Goal: Task Accomplishment & Management: Manage account settings

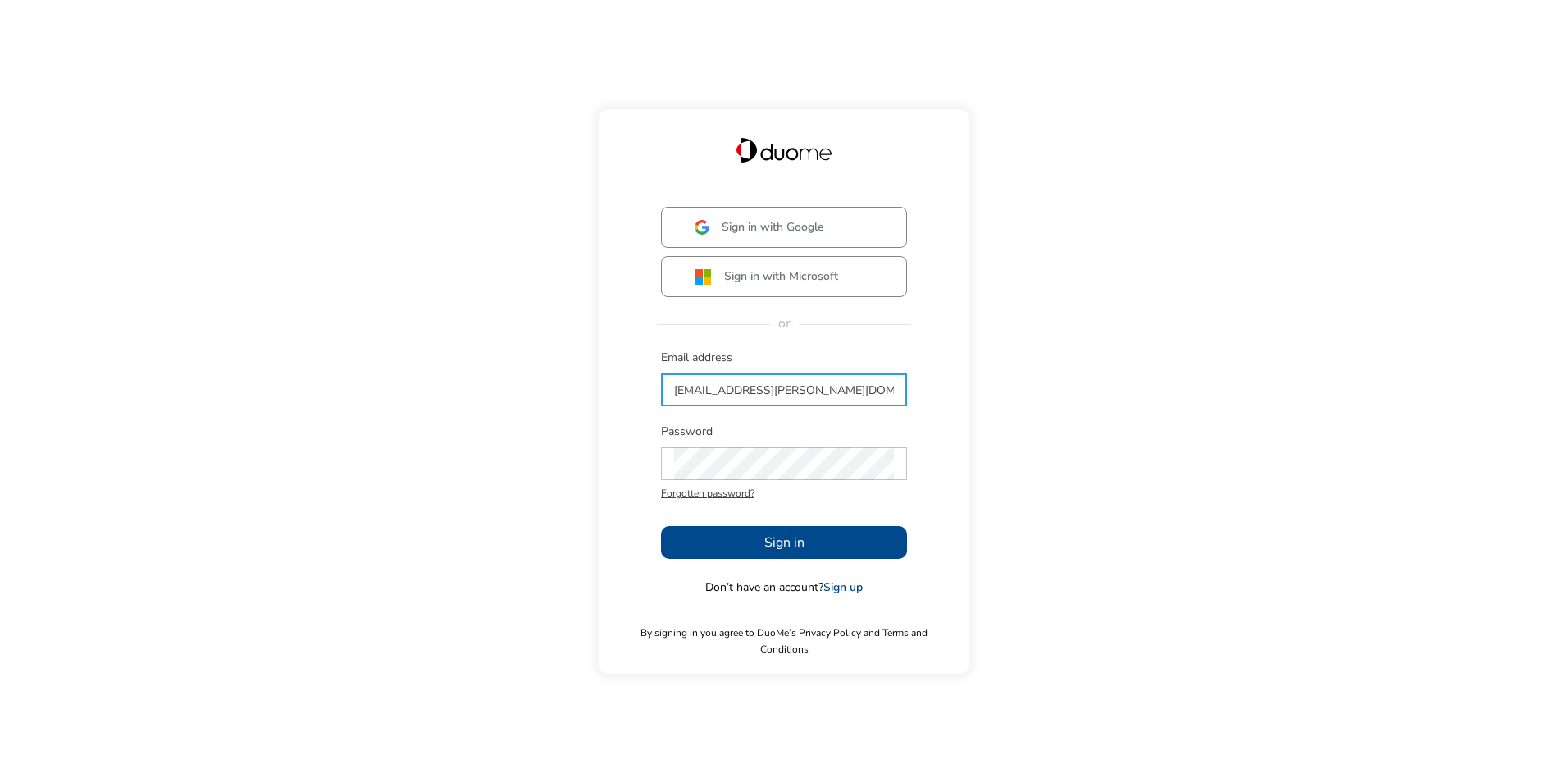
type input "[EMAIL_ADDRESS][PERSON_NAME][DOMAIN_NAME]"
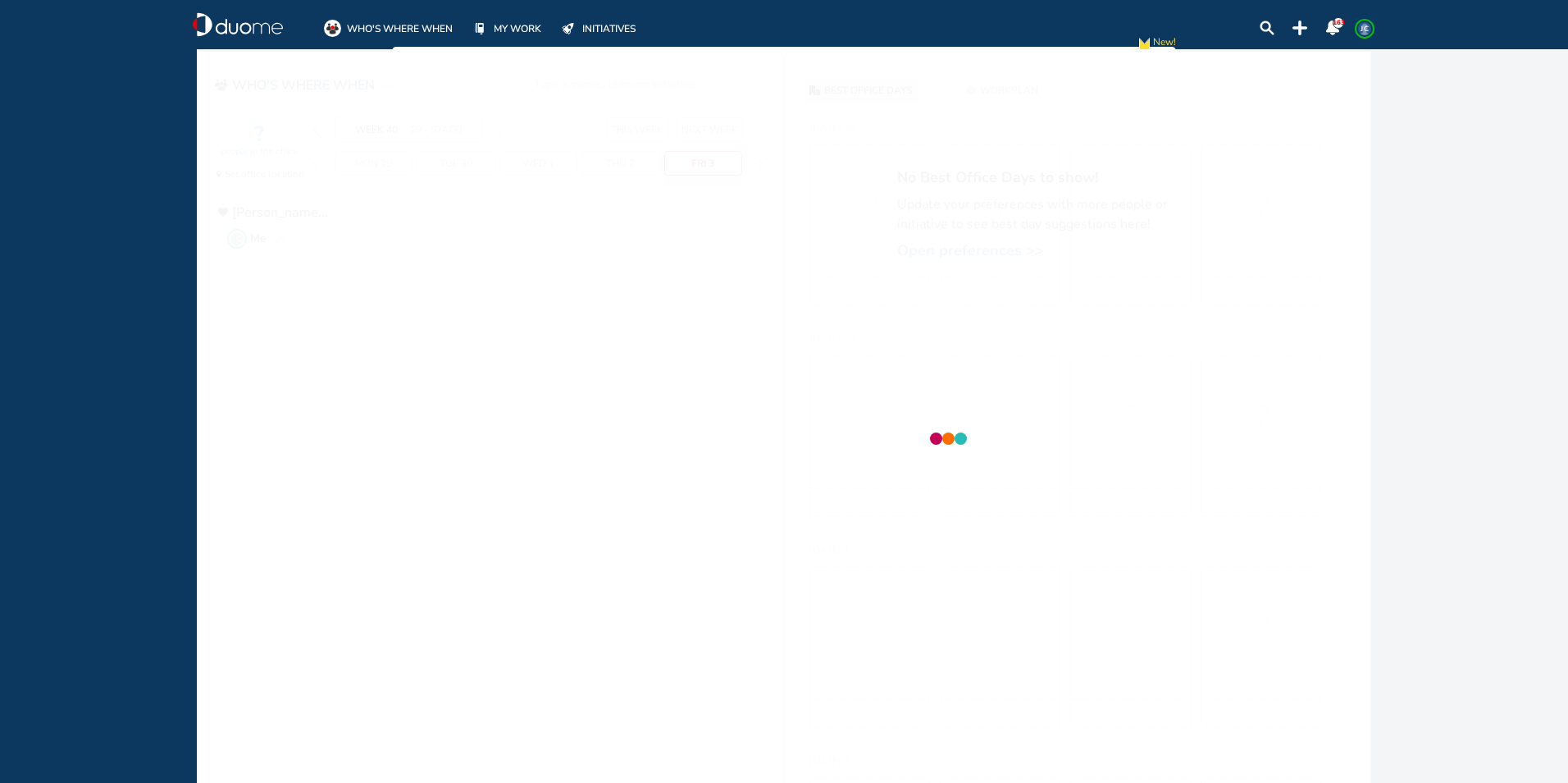
click at [674, 535] on div at bounding box center [947, 441] width 1502 height 783
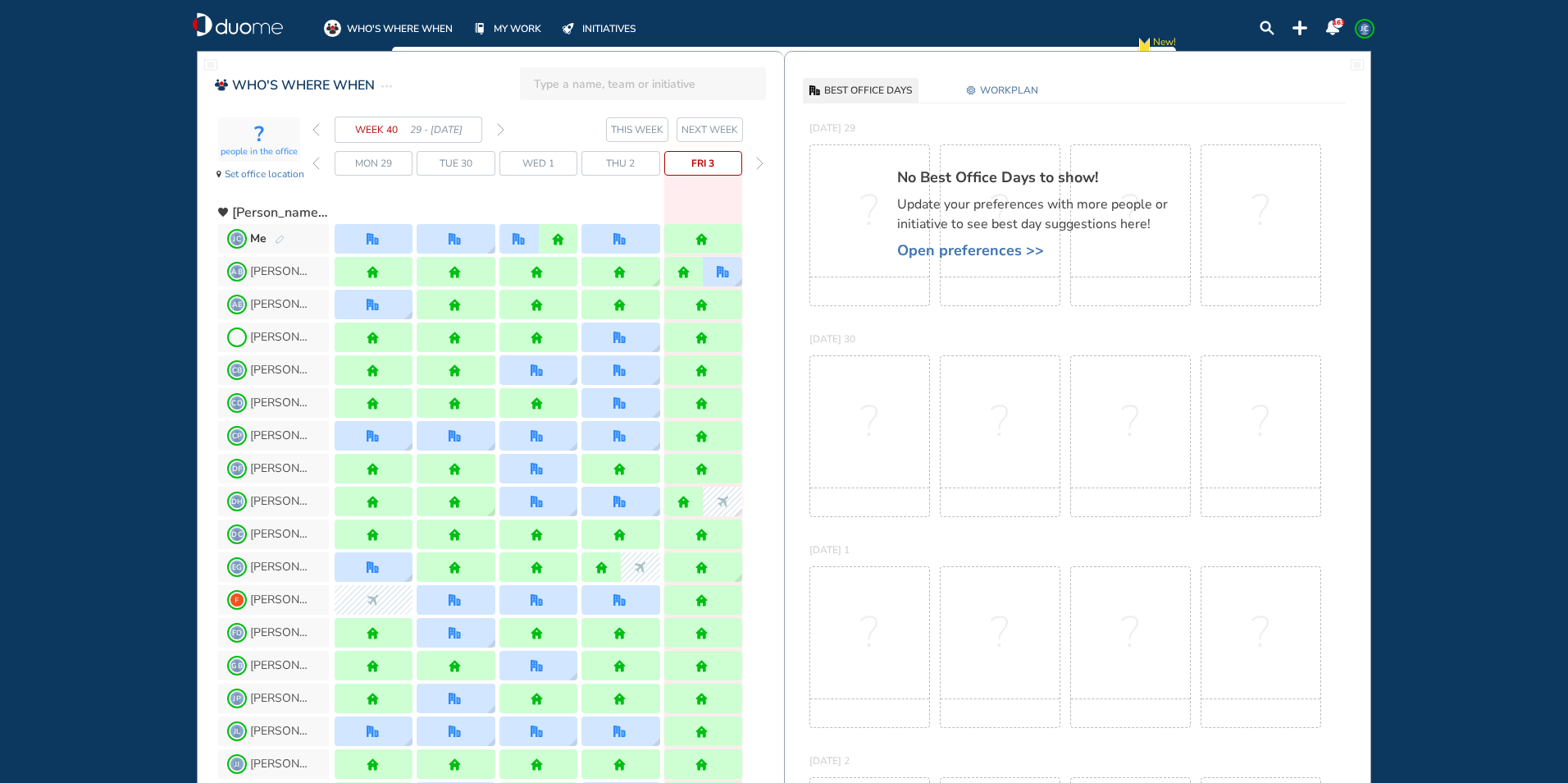
click at [982, 247] on span "Open preferences >>" at bounding box center [1040, 251] width 287 height 17
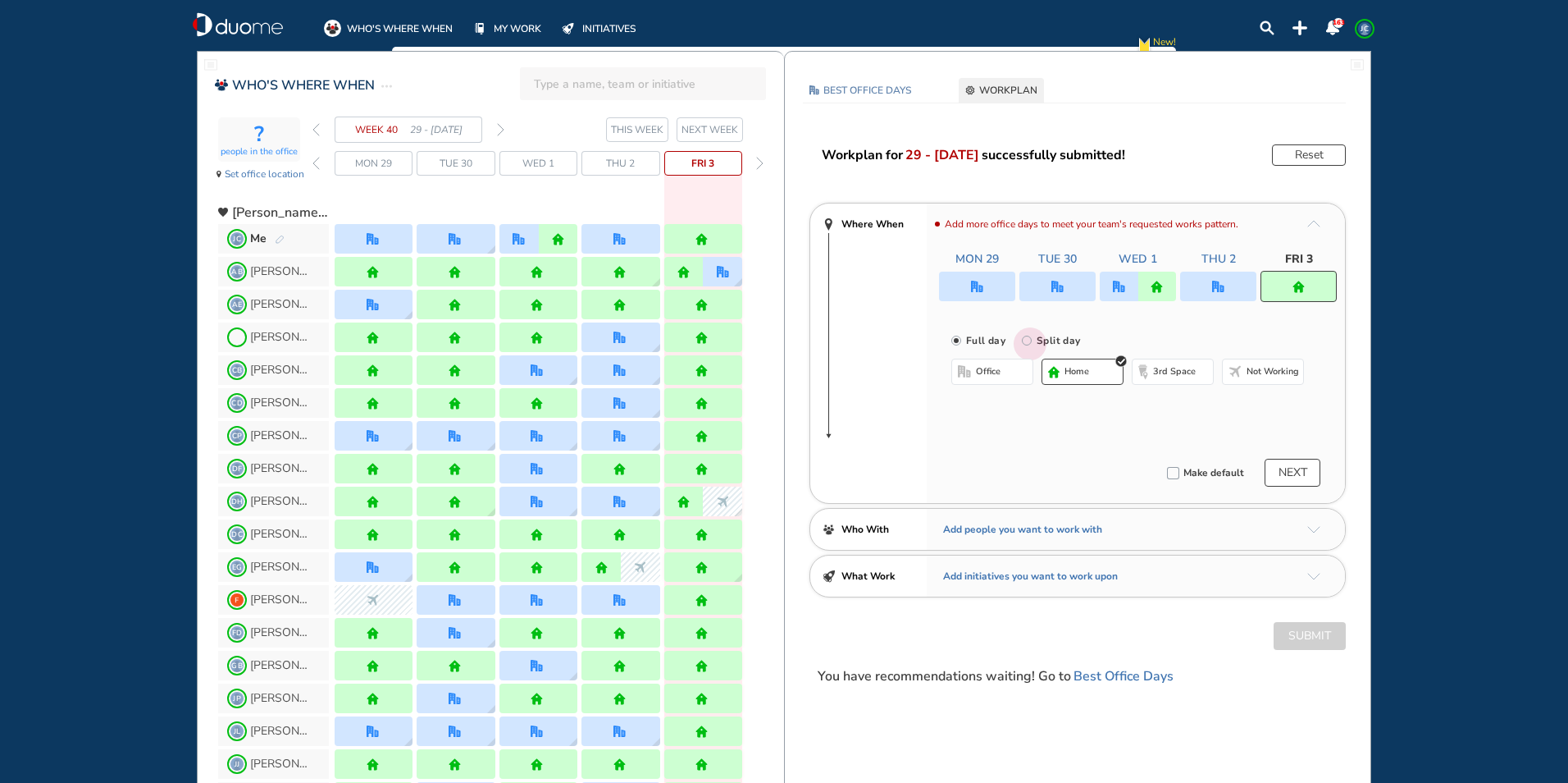
click at [1022, 341] on input "Split day" at bounding box center [1038, 350] width 33 height 33
radio input "true"
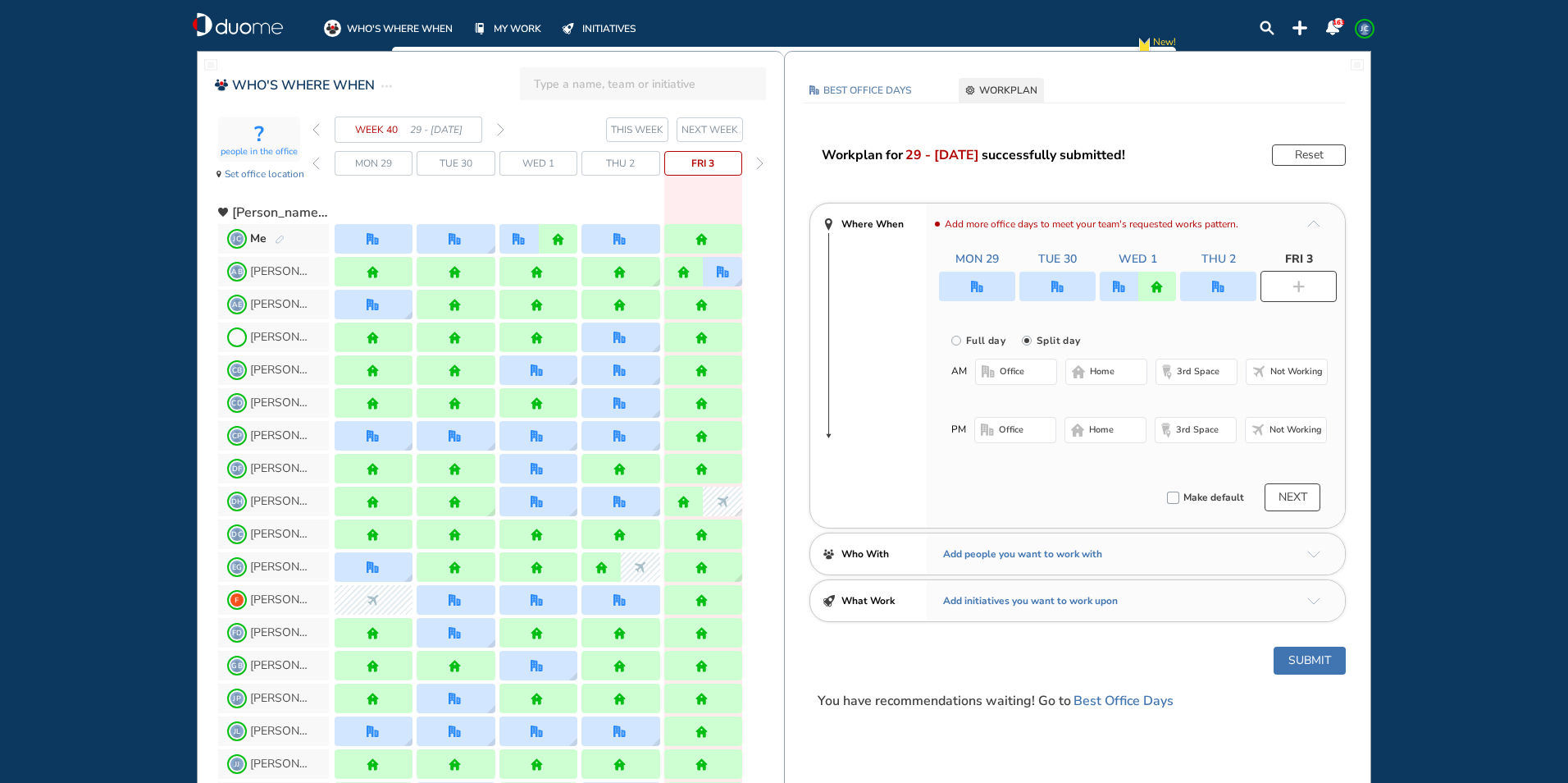
click at [1006, 370] on span "office" at bounding box center [1012, 371] width 24 height 13
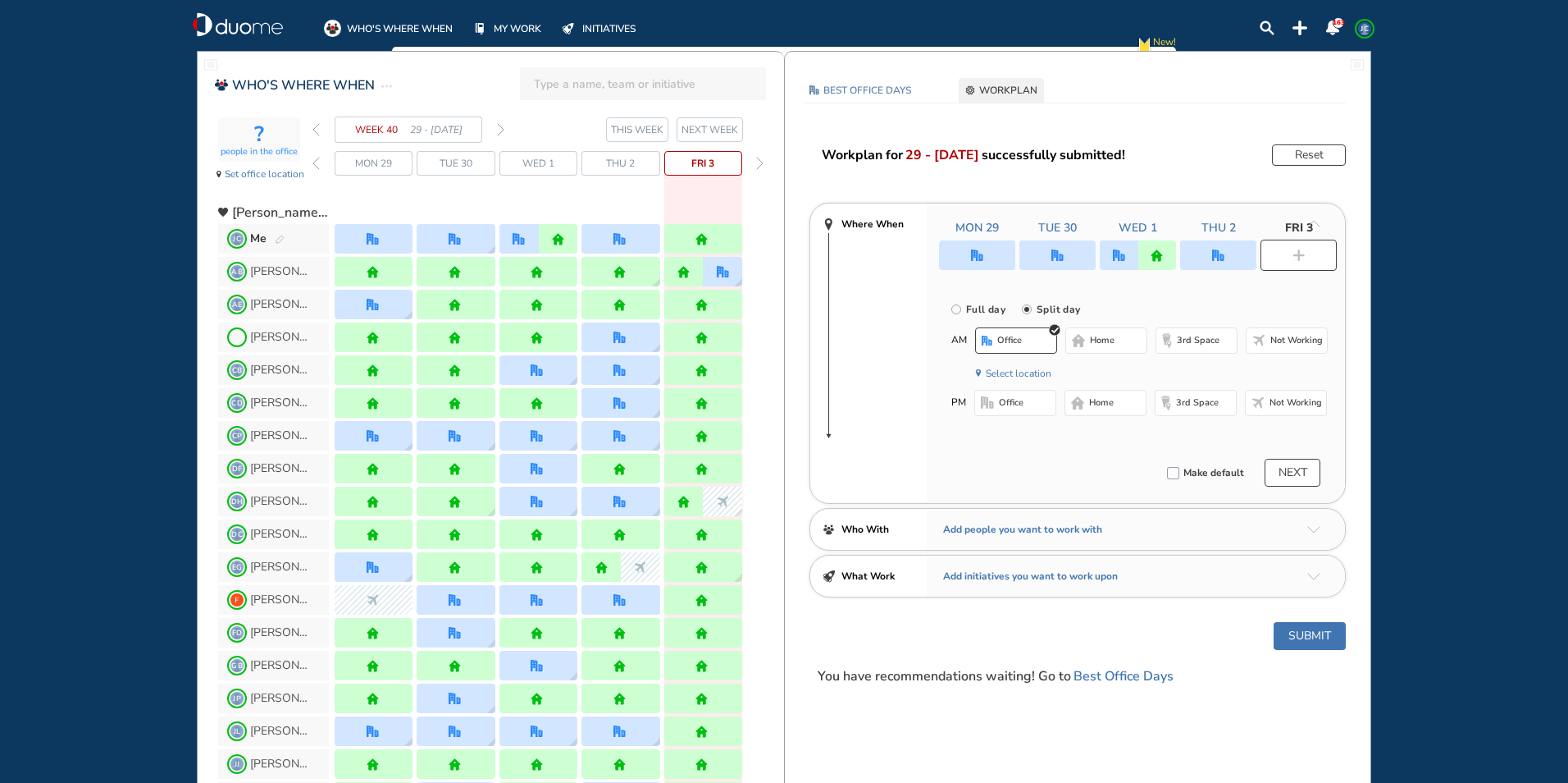
click at [1095, 403] on span "home" at bounding box center [1100, 403] width 24 height 13
click at [1302, 631] on button "Submit" at bounding box center [1309, 636] width 72 height 28
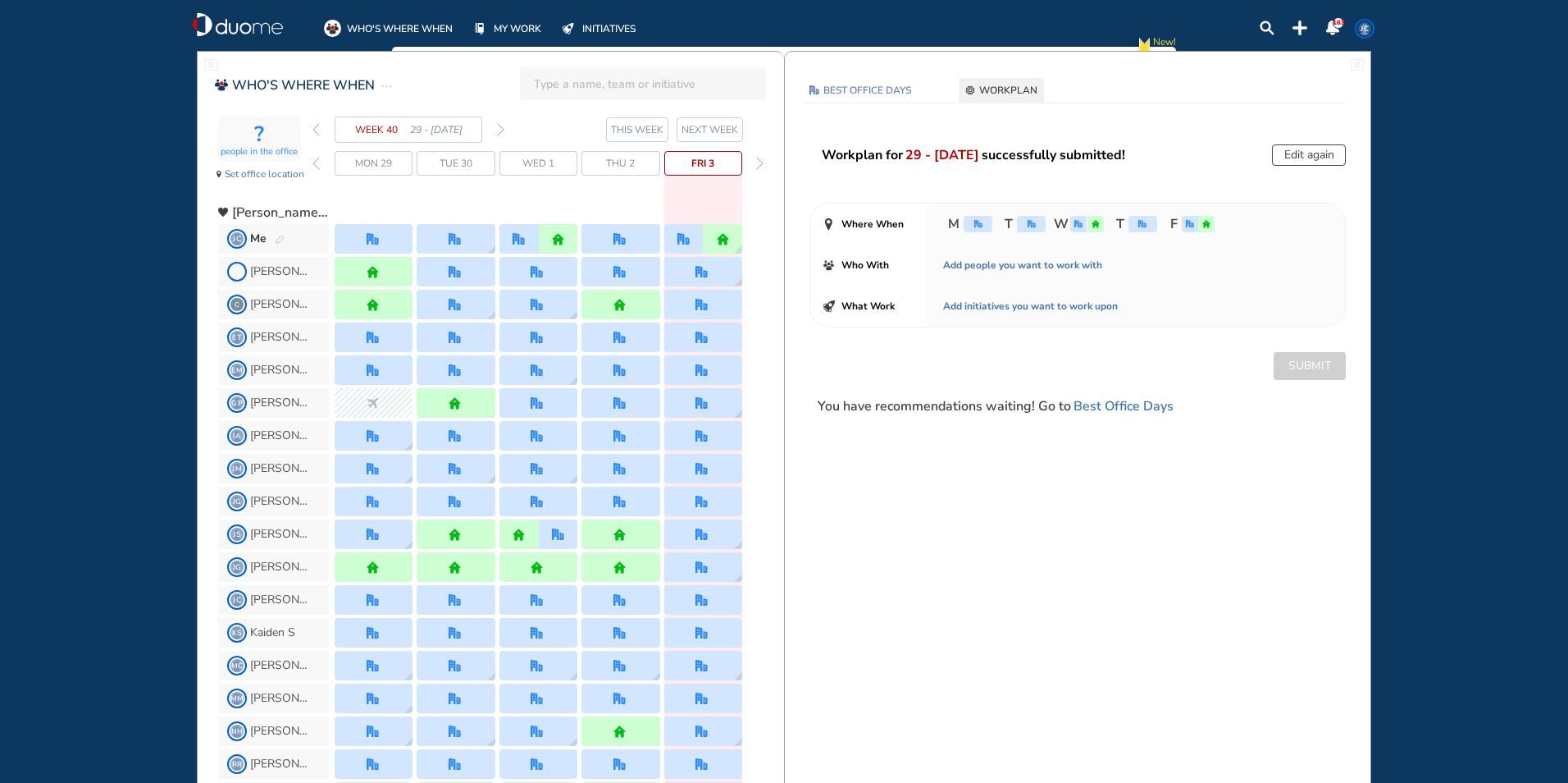
click at [503, 129] on img "forward week" at bounding box center [500, 130] width 7 height 13
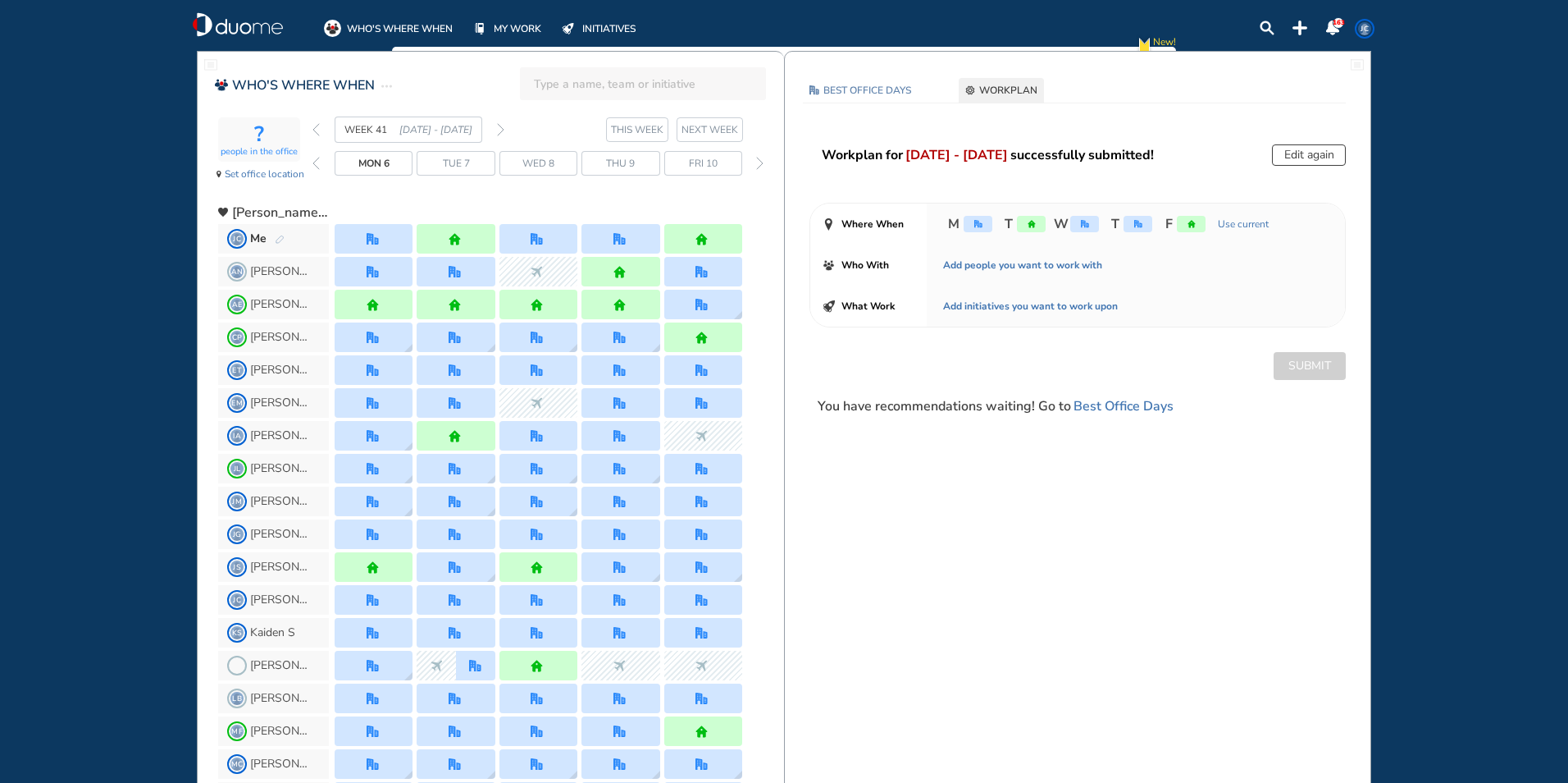
click at [1310, 149] on button "Edit again" at bounding box center [1308, 154] width 74 height 22
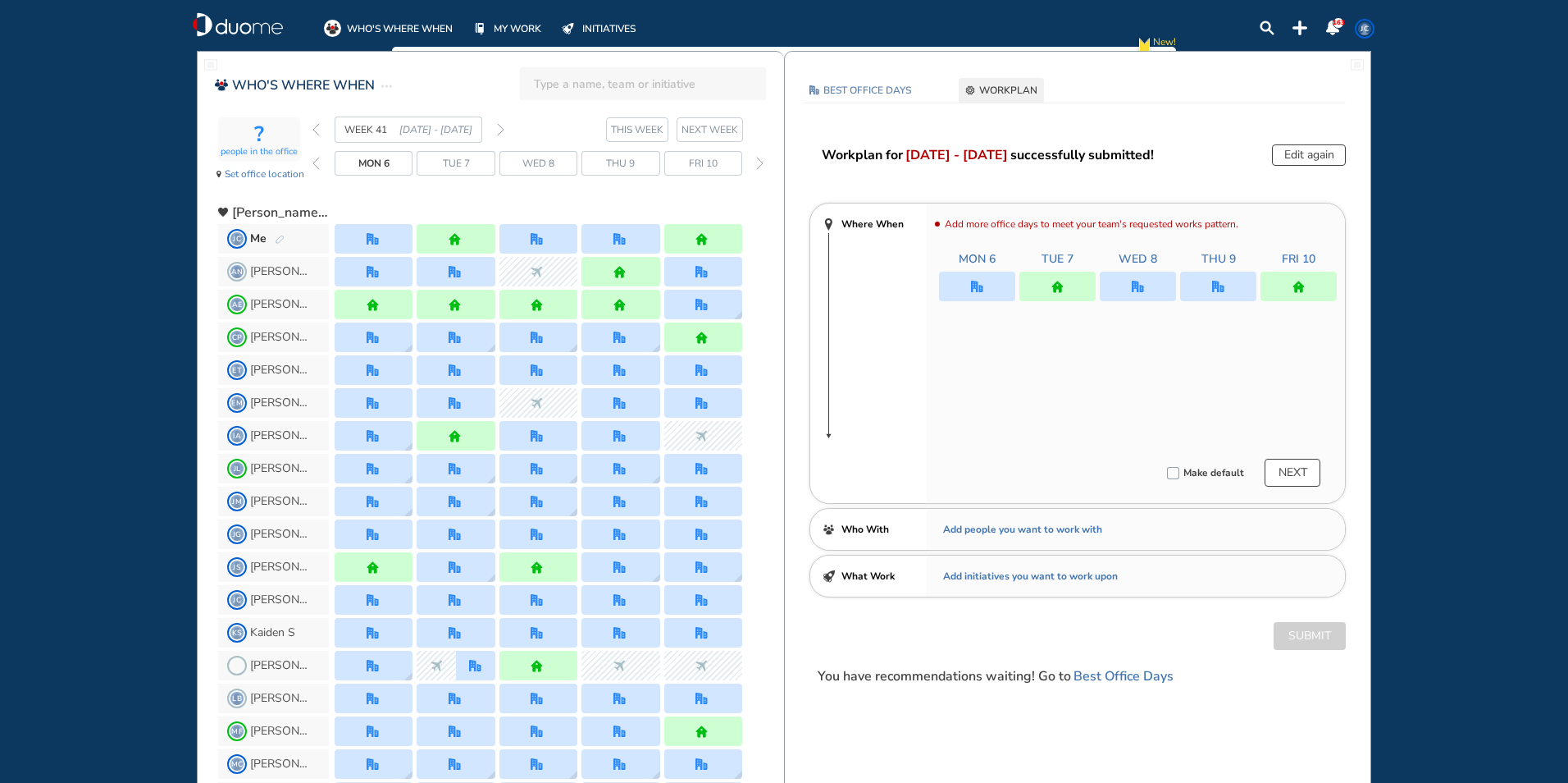
click at [322, 131] on div "WEEK 41 [DATE] - [DATE]" at bounding box center [408, 130] width 192 height 26
click at [317, 126] on img "back week" at bounding box center [316, 130] width 7 height 13
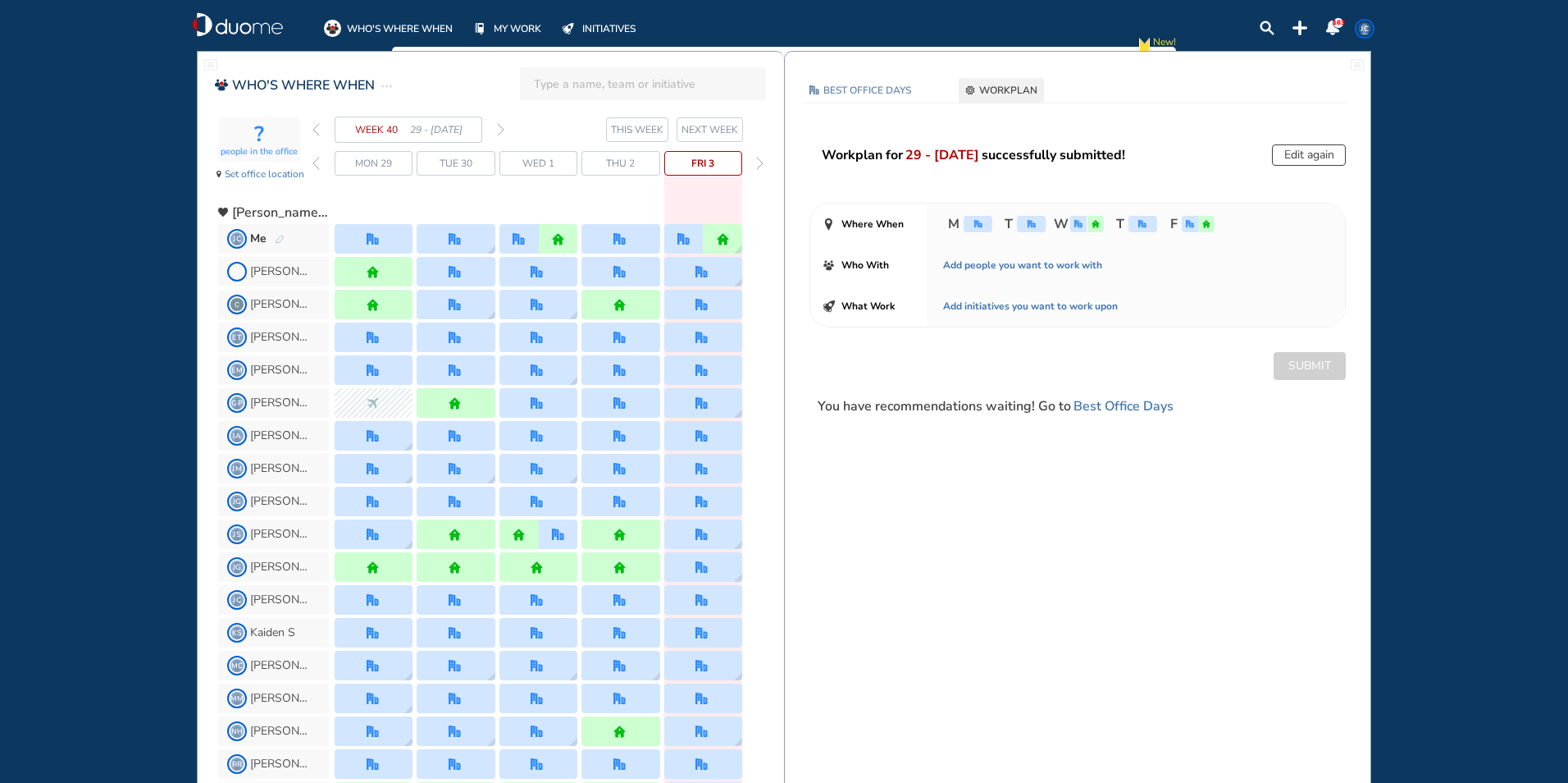
click at [317, 126] on img "back week" at bounding box center [316, 130] width 7 height 13
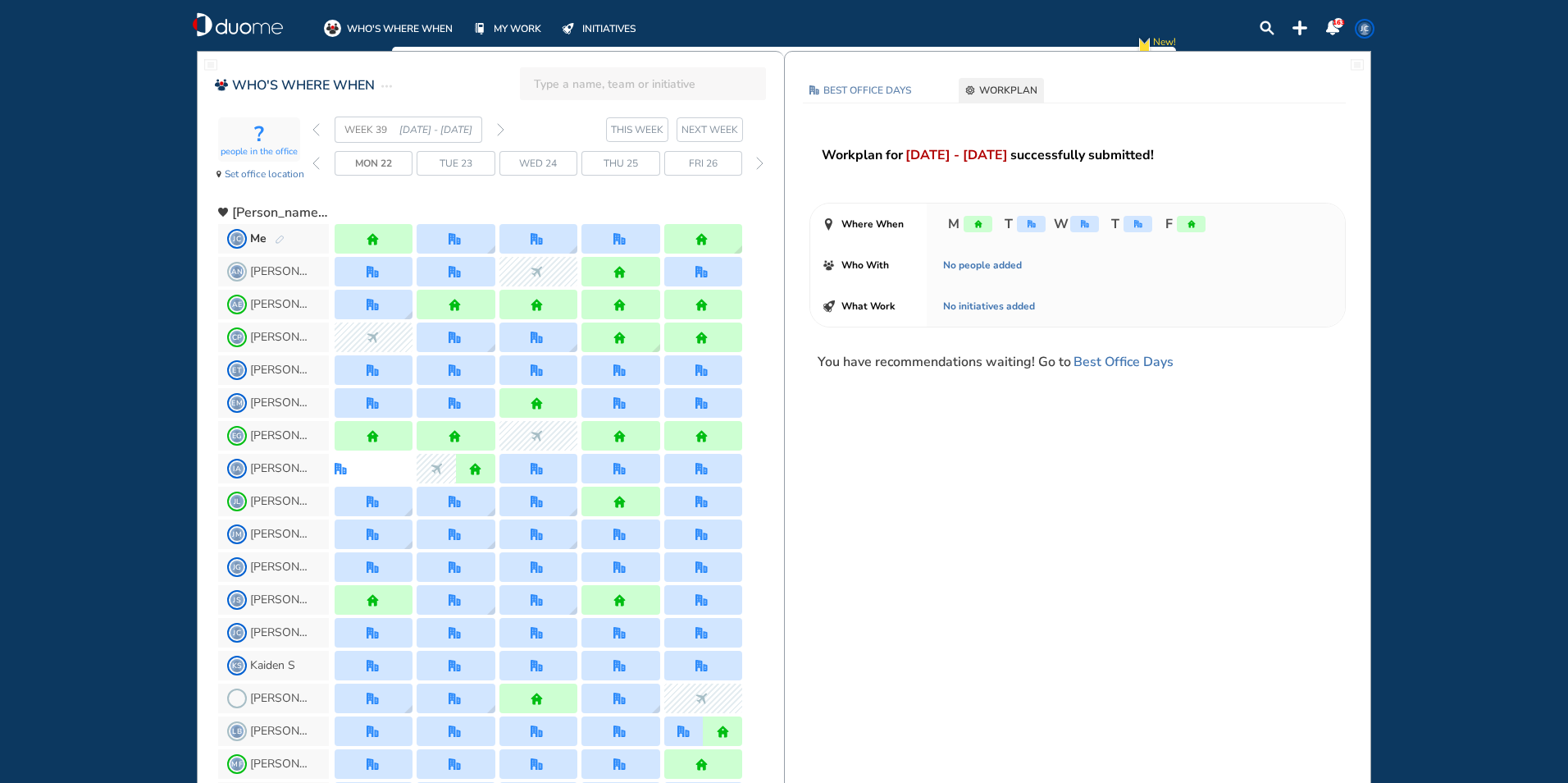
click at [497, 130] on img "forward week" at bounding box center [500, 130] width 7 height 13
